Goal: Task Accomplishment & Management: Manage account settings

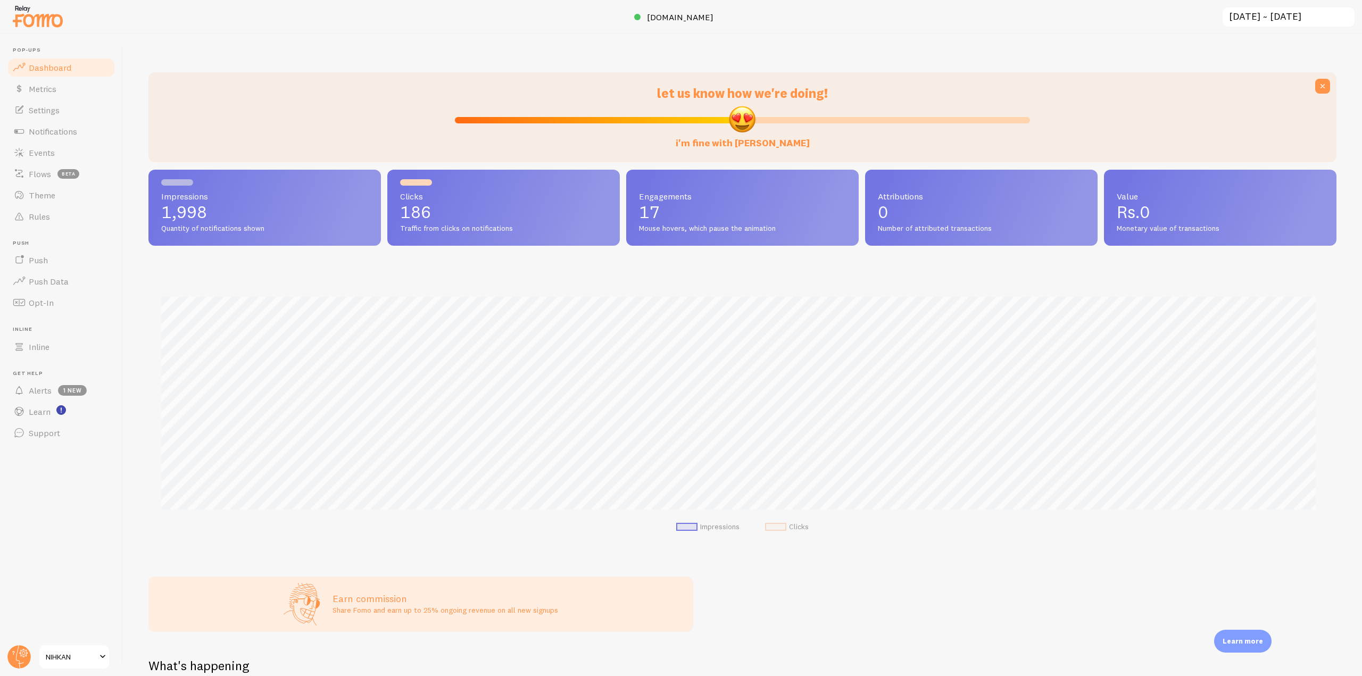
scroll to position [531560, 530660]
click at [24, 654] on icon at bounding box center [24, 654] width 4 height 4
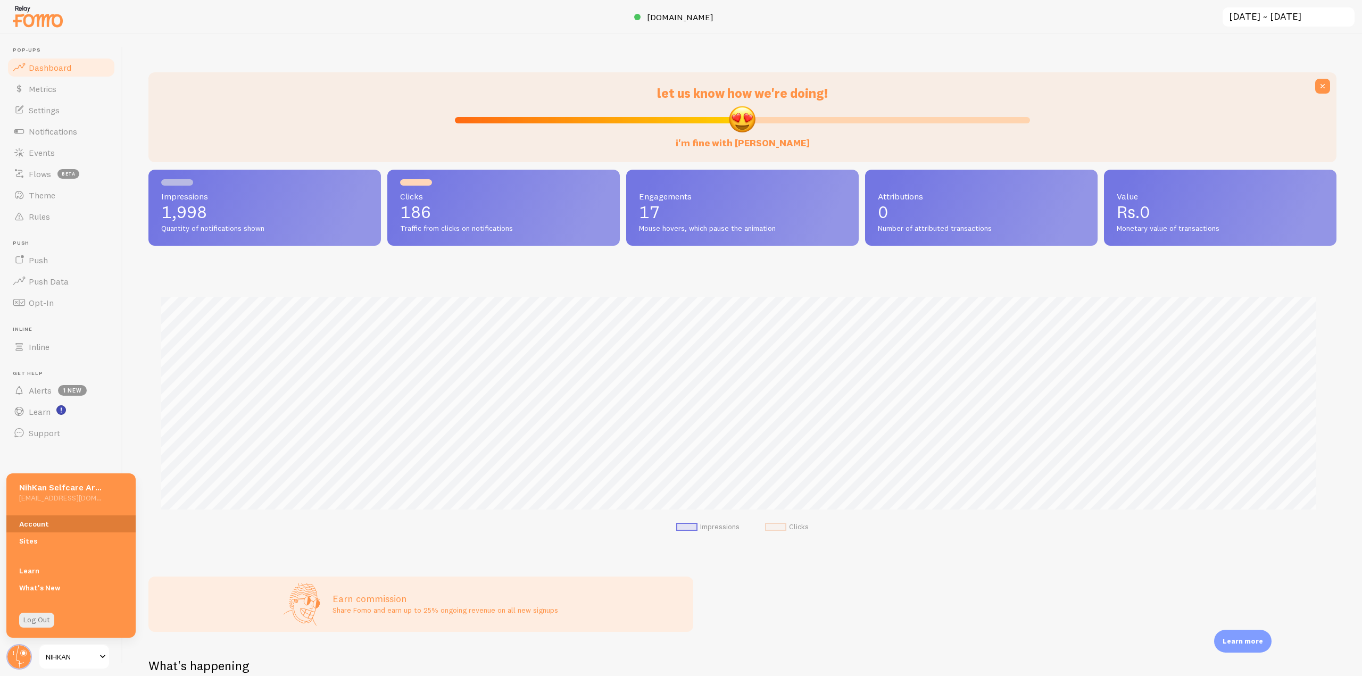
click at [61, 527] on link "Account" at bounding box center [70, 523] width 129 height 17
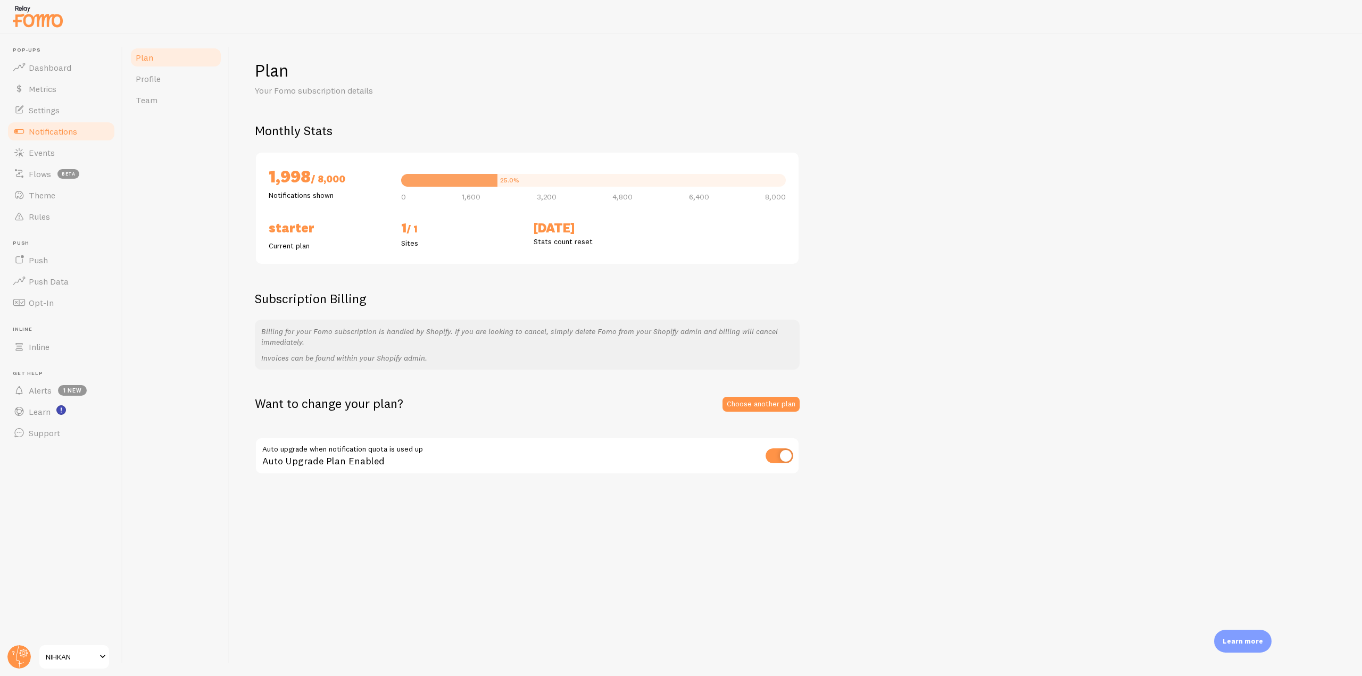
click at [80, 132] on link "Notifications" at bounding box center [61, 131] width 110 height 21
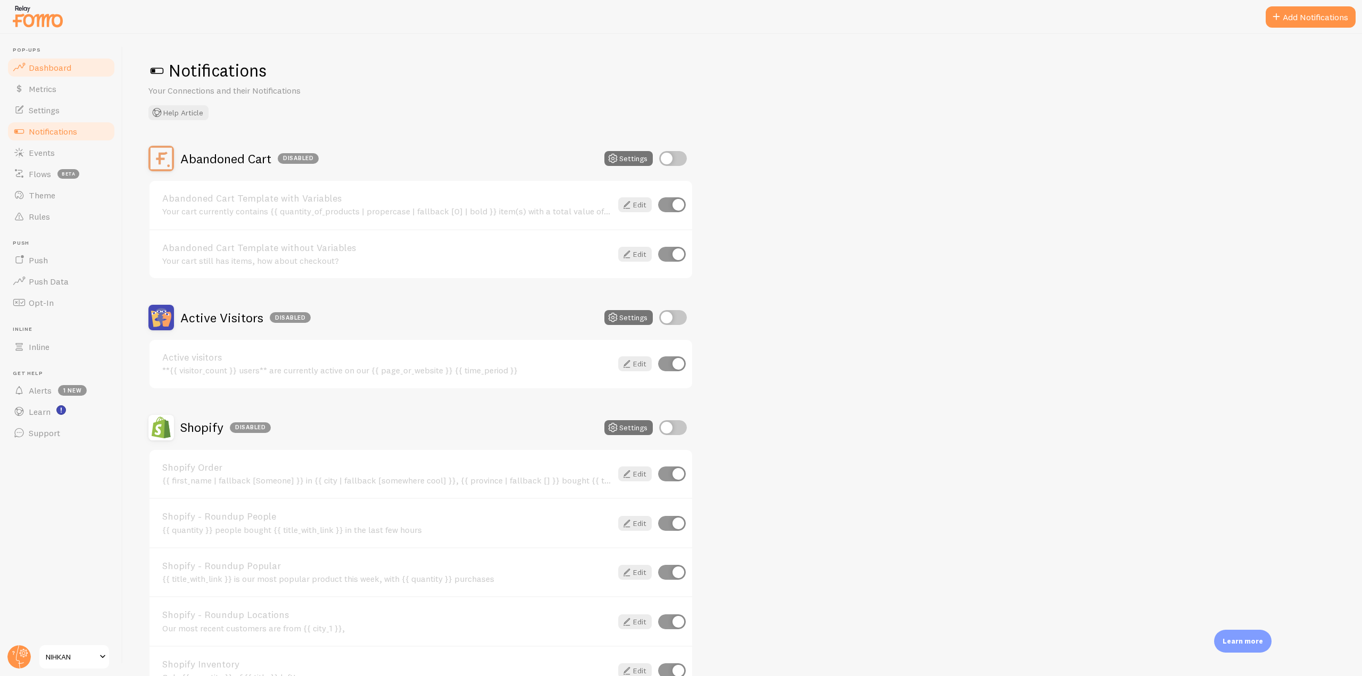
click at [39, 60] on link "Dashboard" at bounding box center [61, 67] width 110 height 21
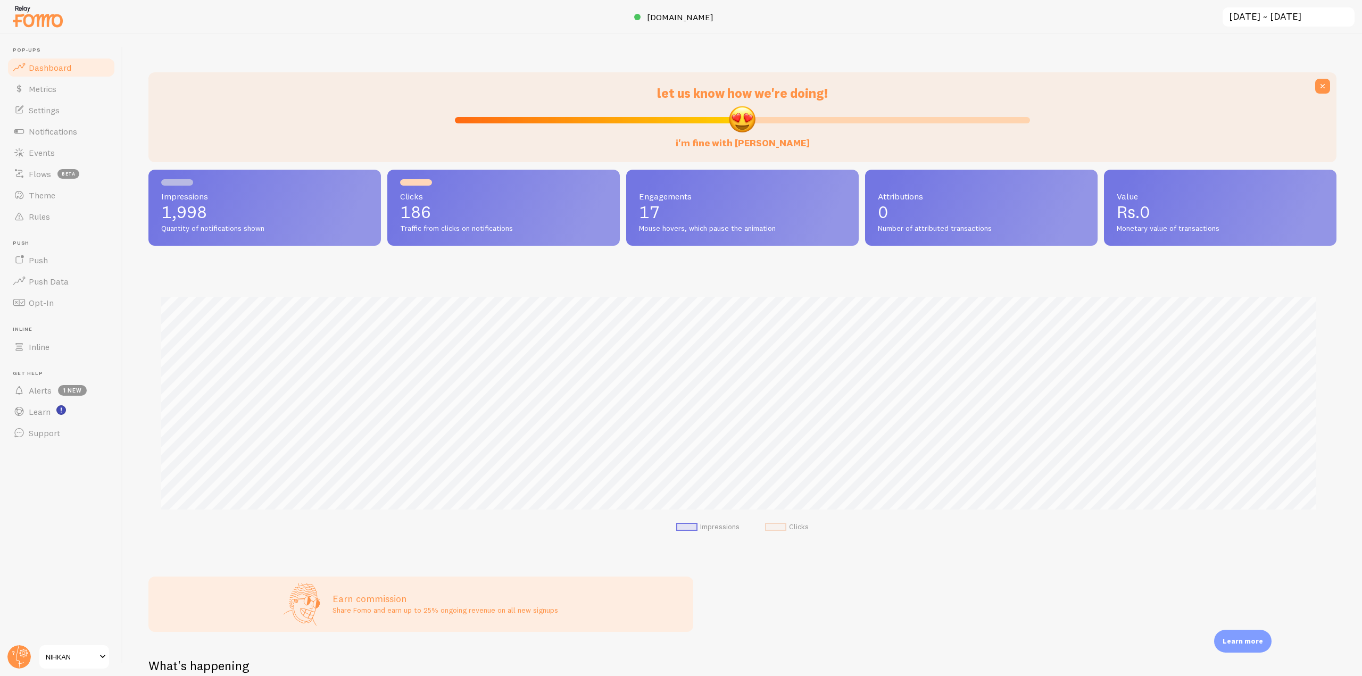
scroll to position [279, 1180]
click at [54, 160] on link "Events" at bounding box center [61, 152] width 110 height 21
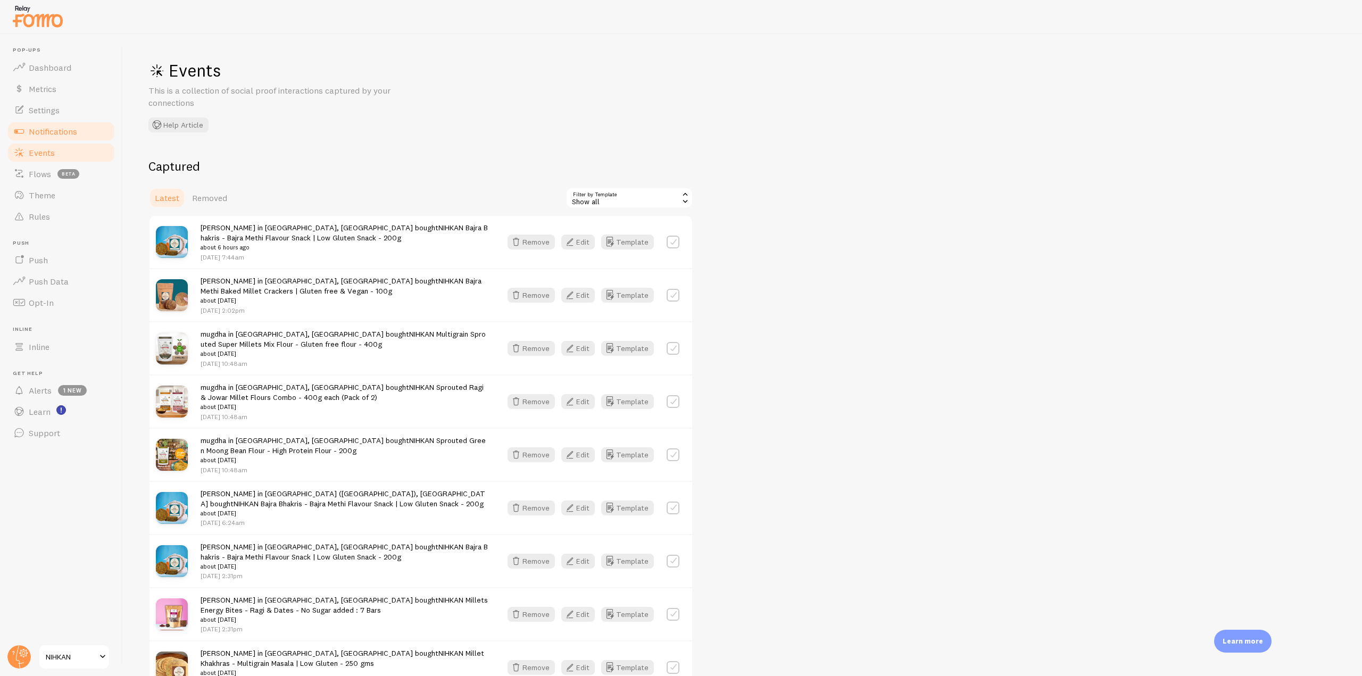
click at [73, 137] on link "Notifications" at bounding box center [61, 131] width 110 height 21
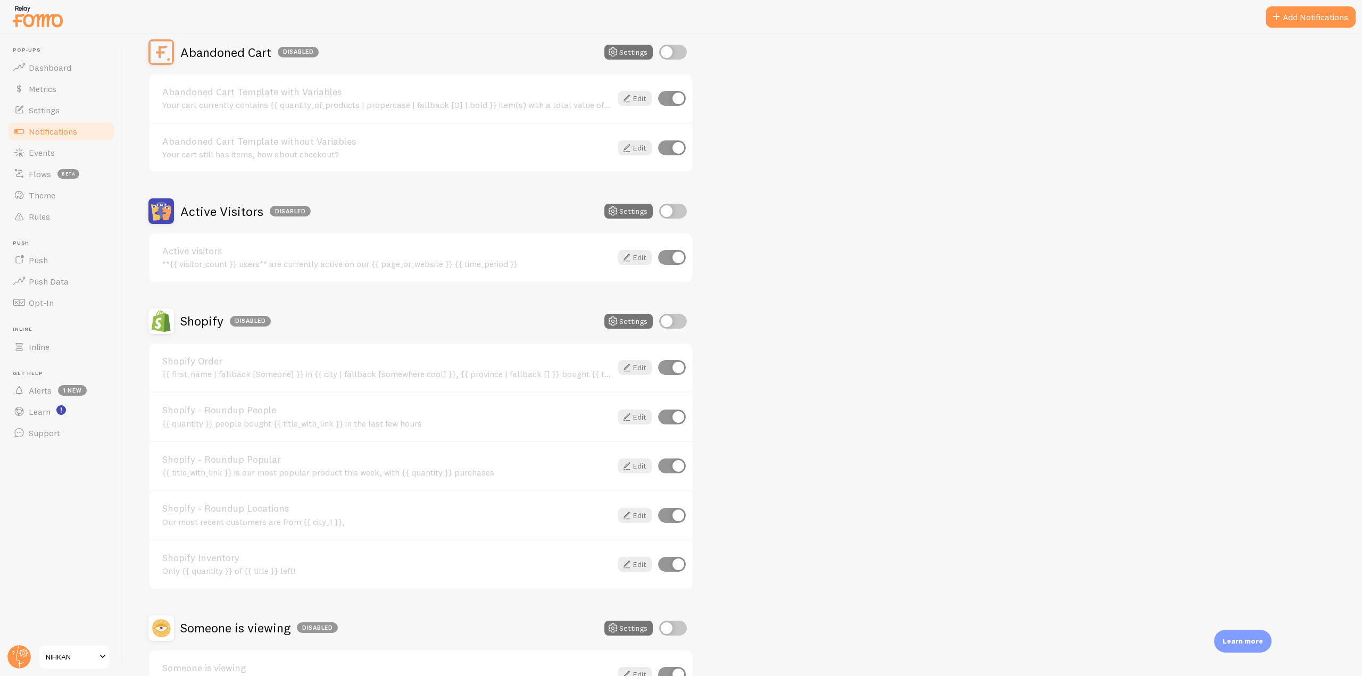
scroll to position [160, 0]
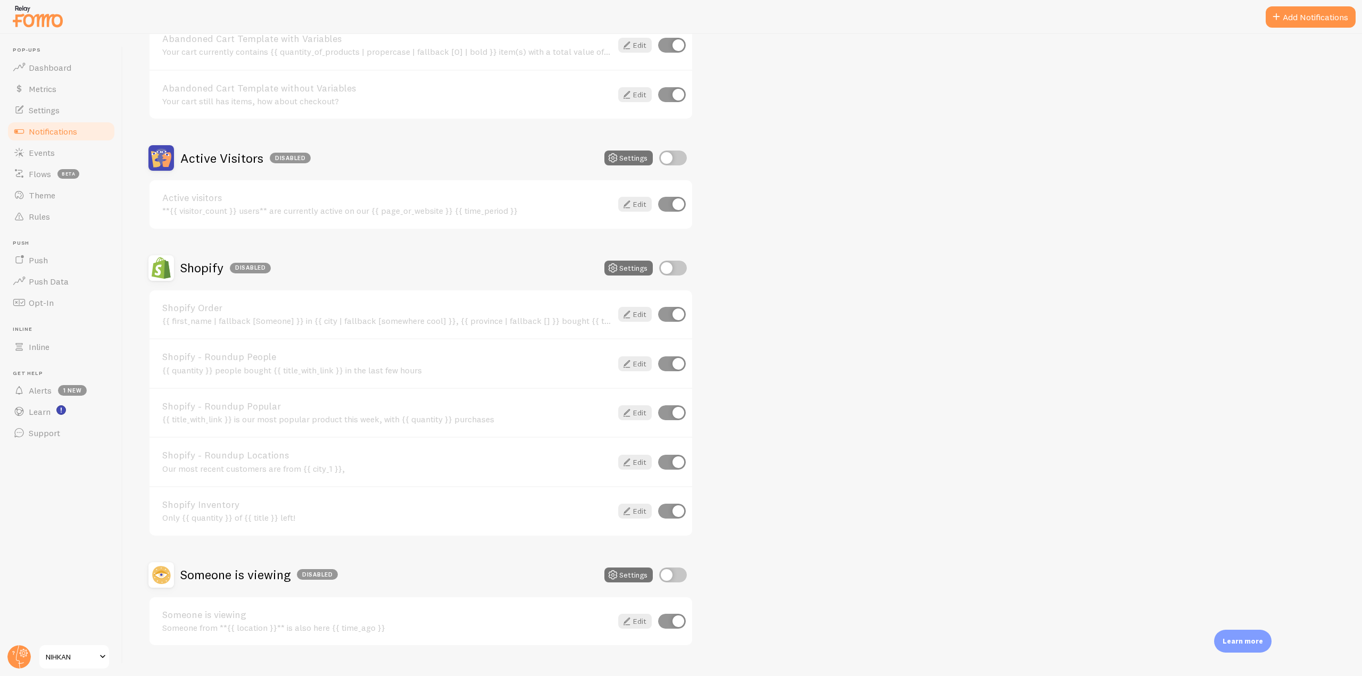
click at [203, 44] on link "Abandoned Cart Template with Variables" at bounding box center [386, 39] width 449 height 10
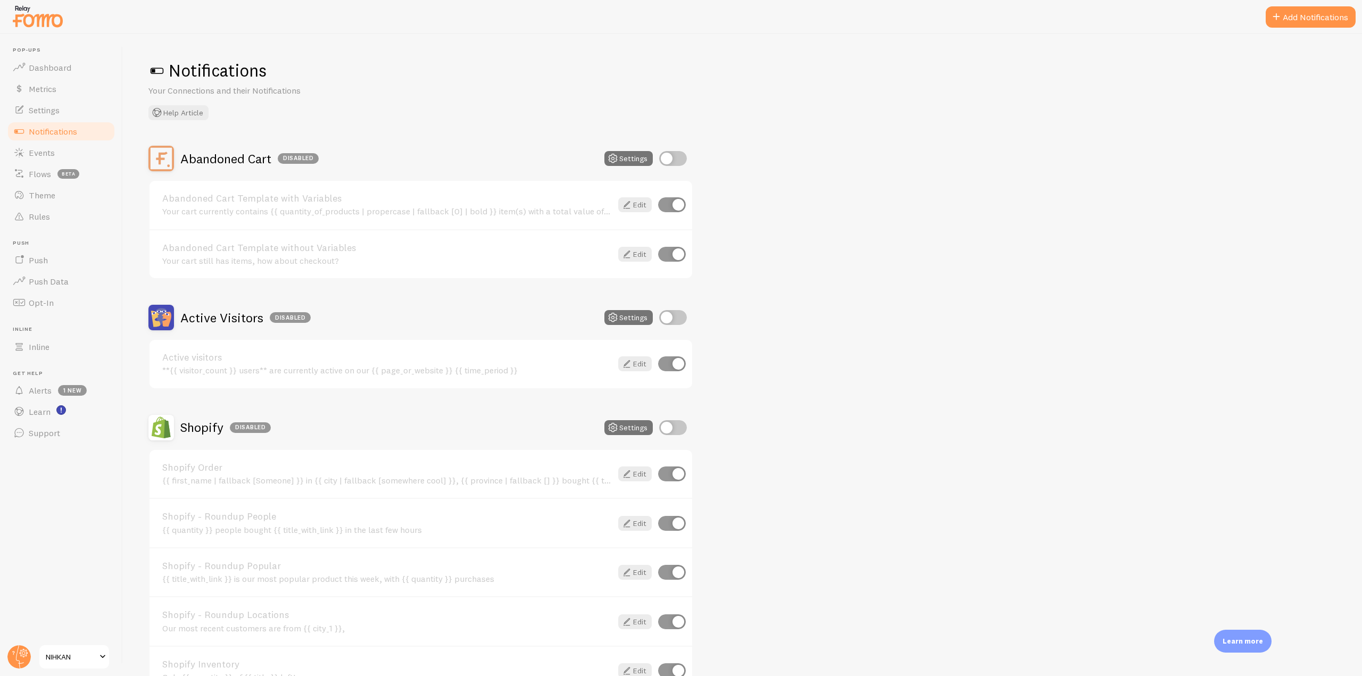
click at [44, 13] on img at bounding box center [37, 16] width 53 height 27
